Goal: Information Seeking & Learning: Learn about a topic

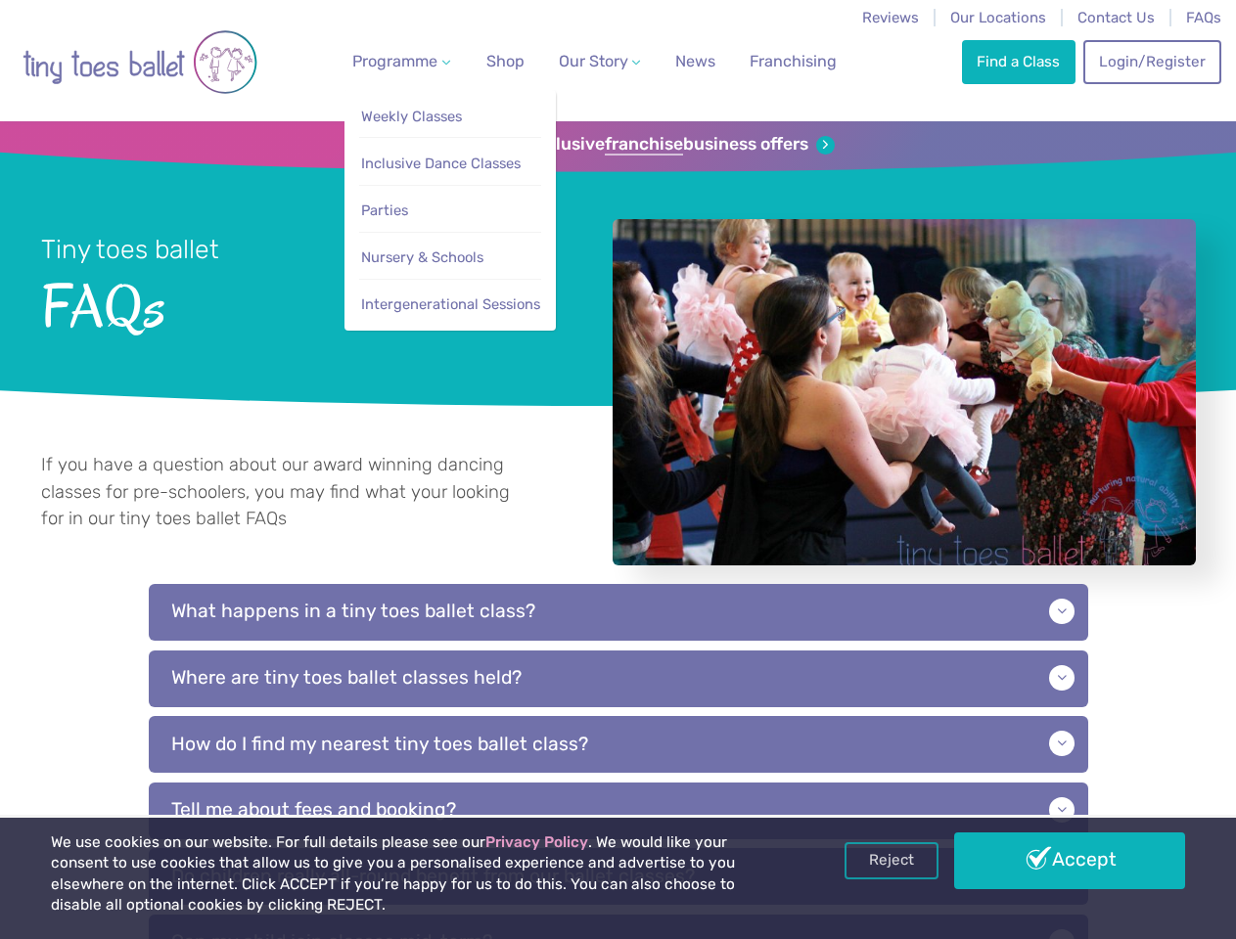
click at [397, 61] on span "Programme" at bounding box center [394, 61] width 85 height 19
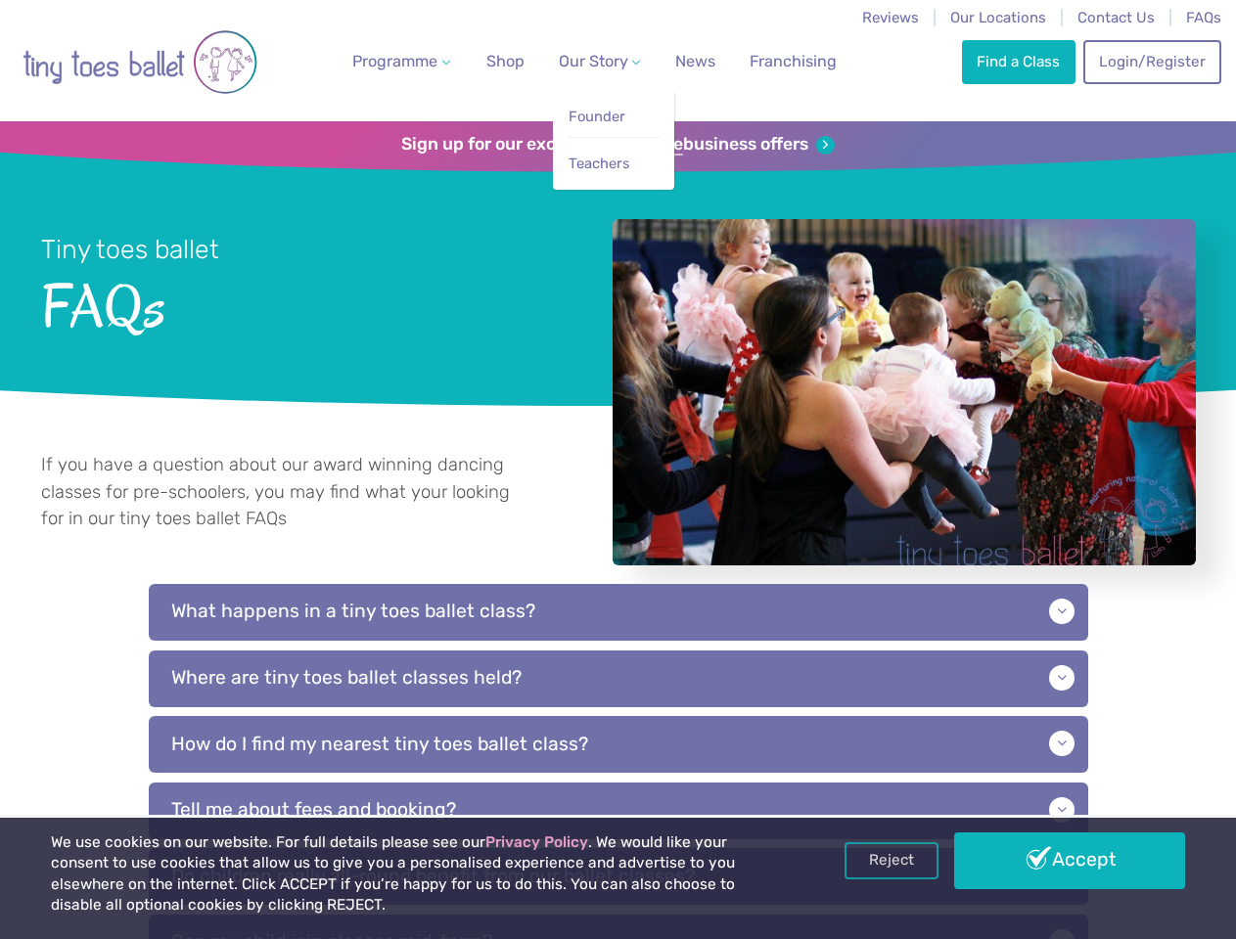
click at [582, 61] on span "Our Story" at bounding box center [593, 61] width 69 height 19
click at [618, 145] on strong "franchise" at bounding box center [644, 145] width 78 height 22
click at [0, 0] on iframe at bounding box center [0, 0] width 0 height 0
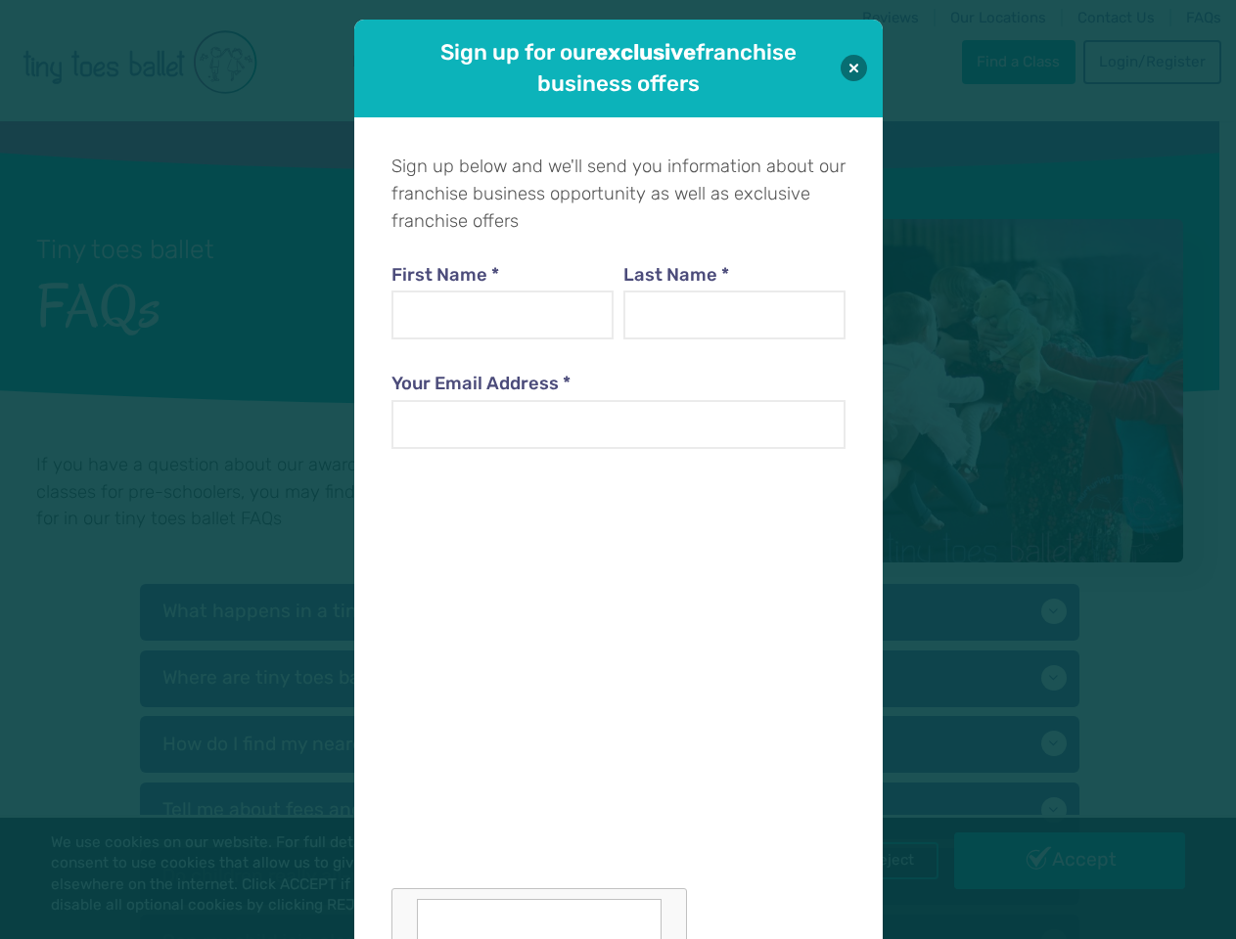
click at [892, 861] on div "Sign up for our exclusive franchise business offers Sign up below and we'll sen…" at bounding box center [618, 469] width 1236 height 939
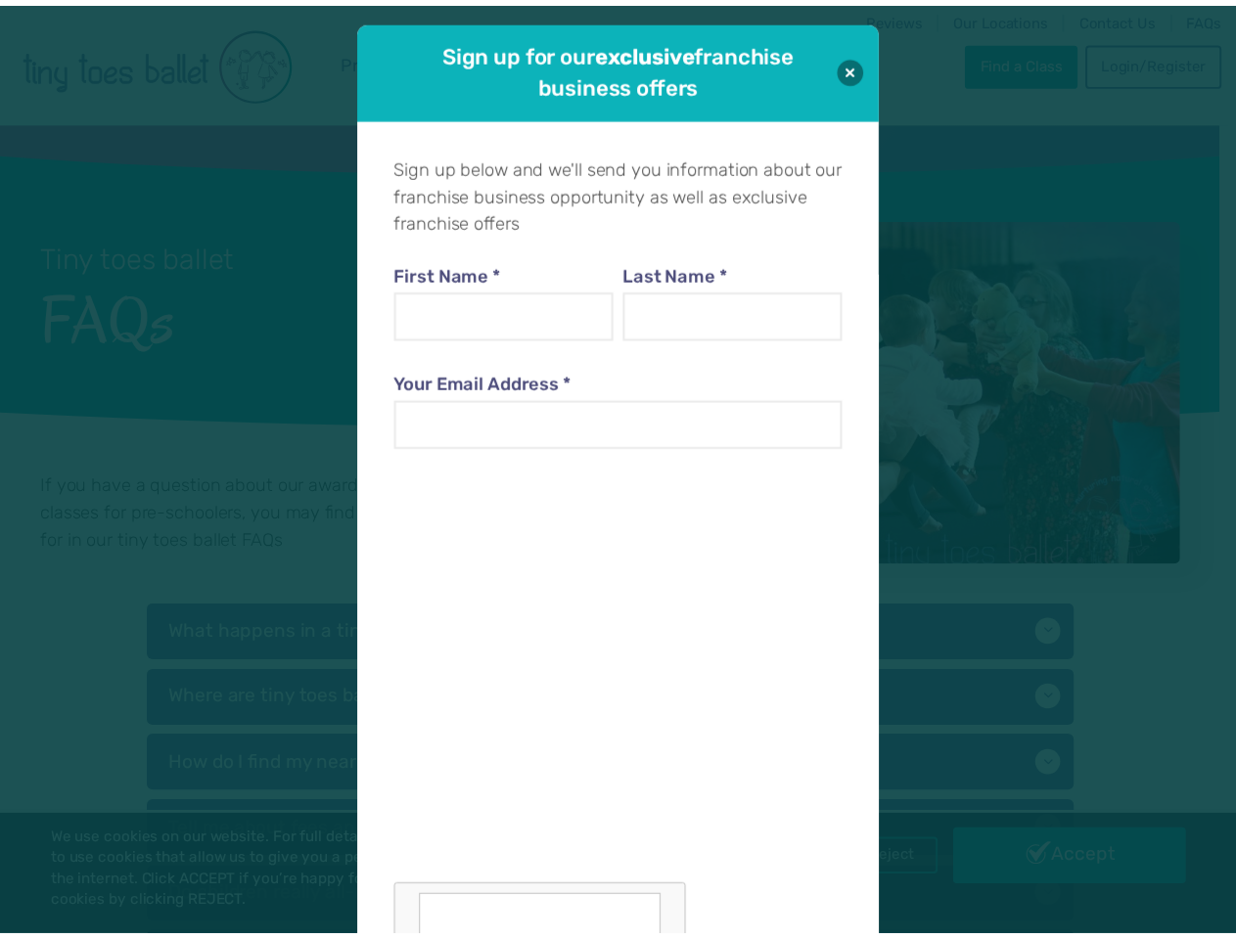
scroll to position [20, 0]
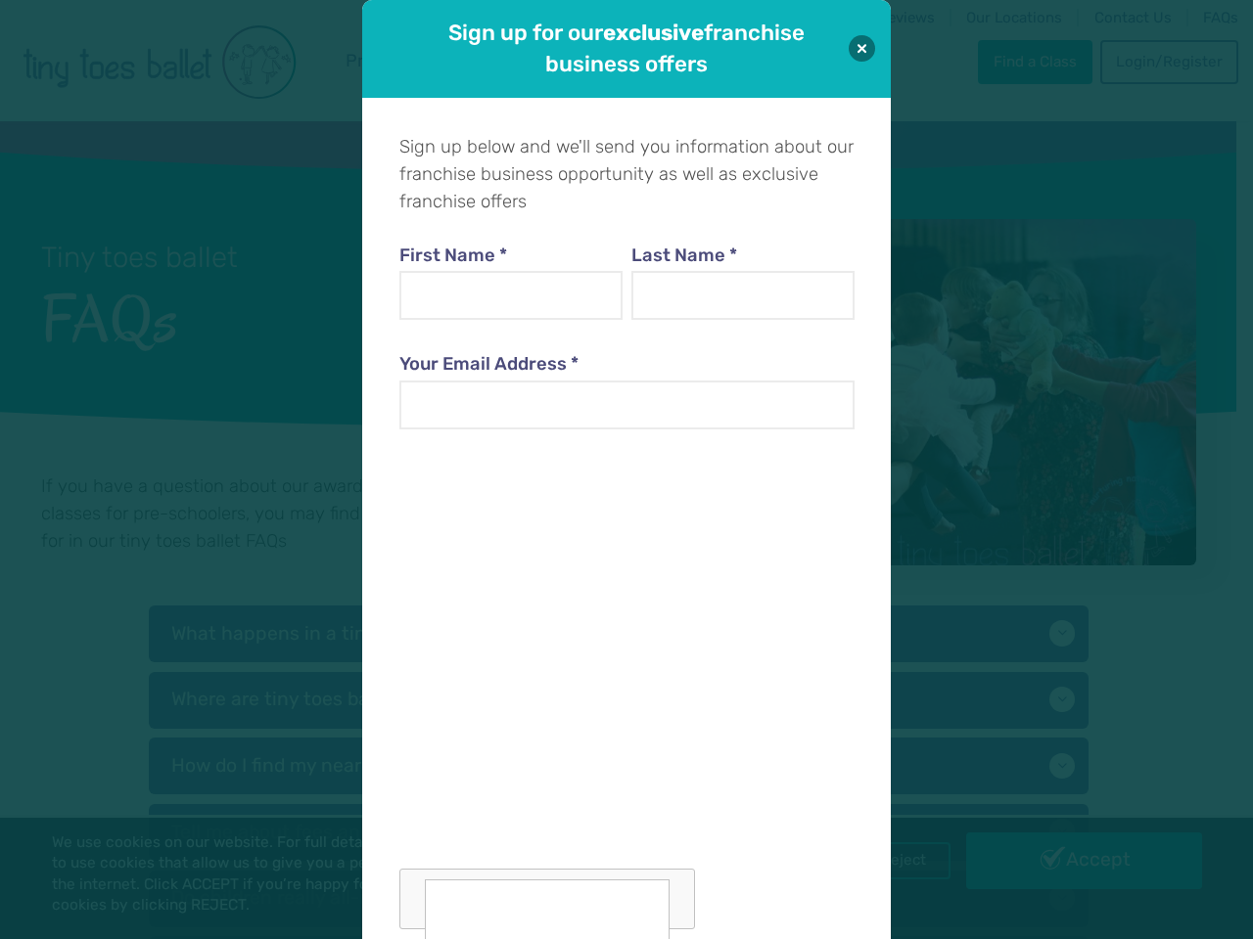
click at [1070, 861] on div "Sign up for our exclusive franchise business offers Sign up below and we'll sen…" at bounding box center [626, 469] width 1253 height 939
